Goal: Browse casually

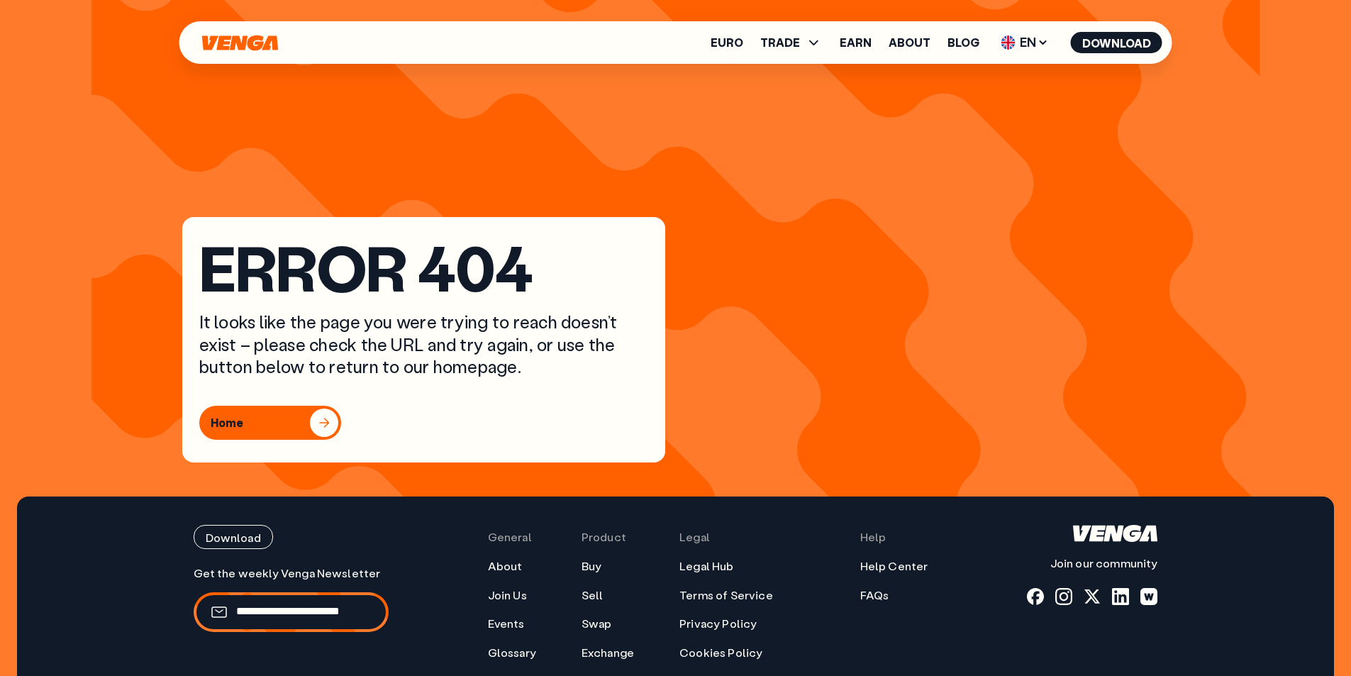
click at [335, 423] on div "button" at bounding box center [324, 423] width 28 height 28
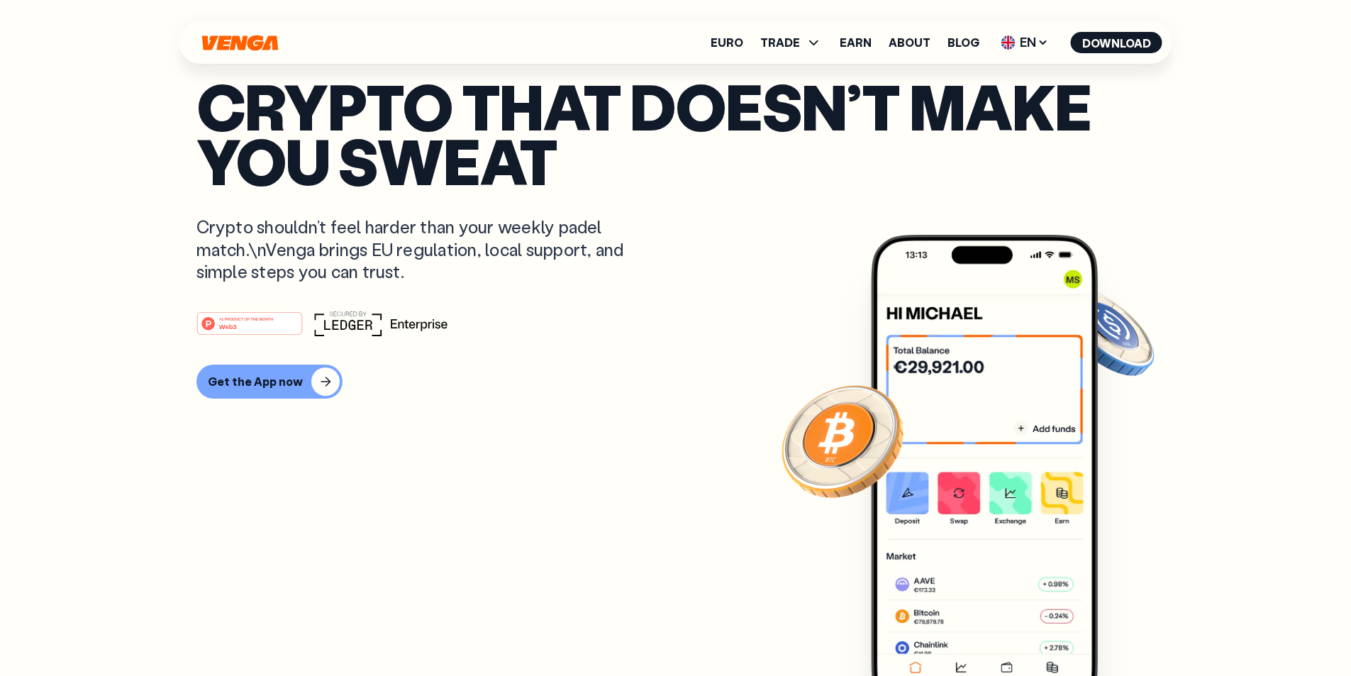
scroll to position [71, 0]
